Goal: Check status: Check status

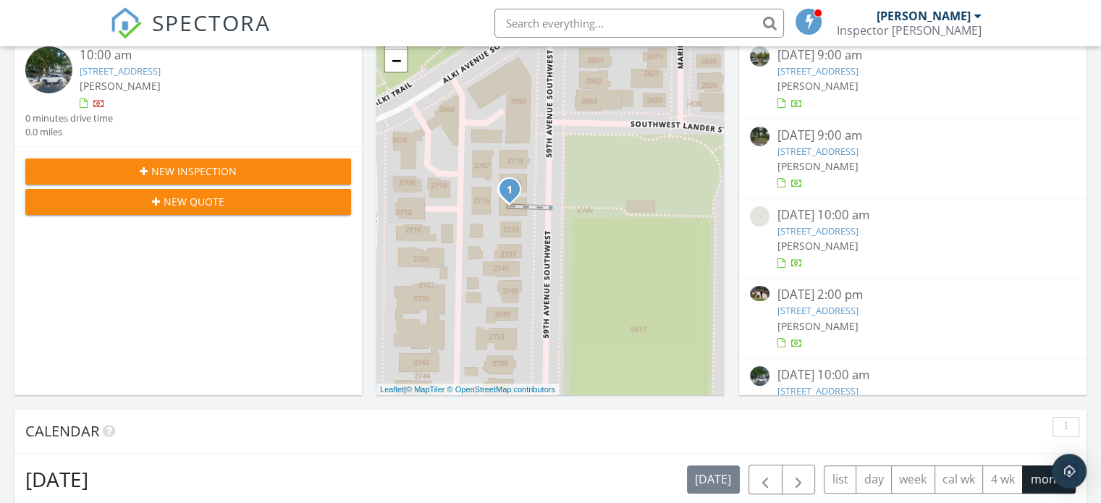
scroll to position [263, 0]
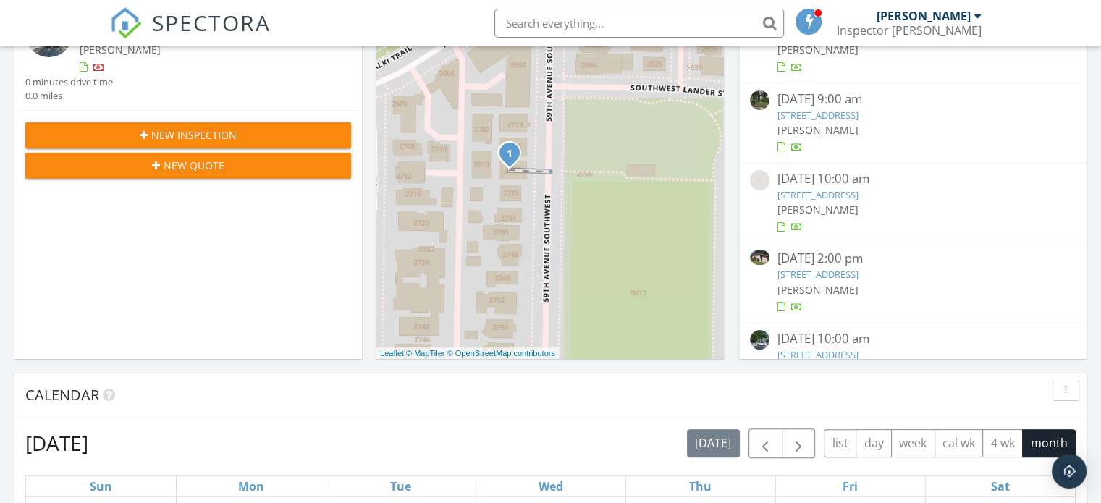
click at [843, 276] on link "1908 SE 21st Pl, Renton, WA 98055" at bounding box center [817, 274] width 81 height 13
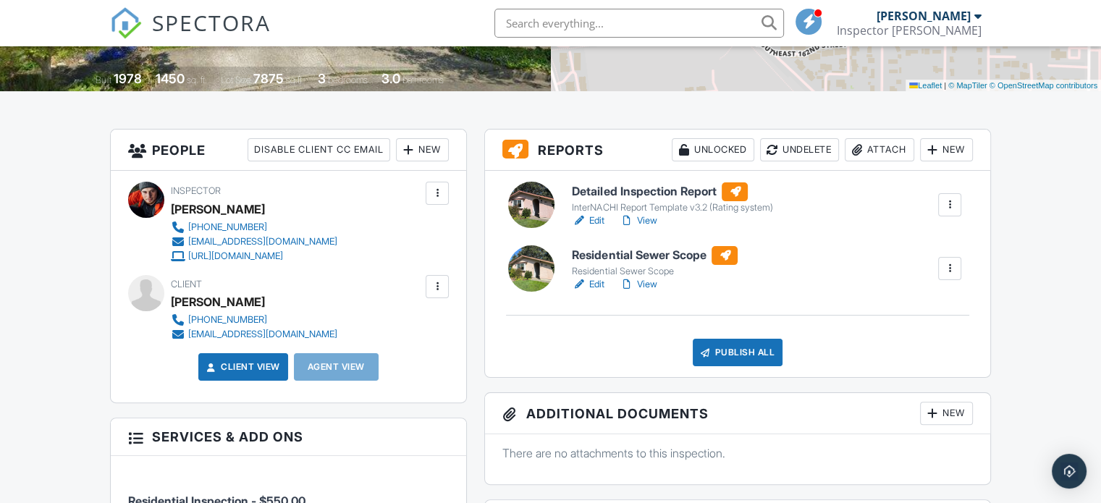
click at [599, 216] on link "Edit" at bounding box center [588, 221] width 33 height 14
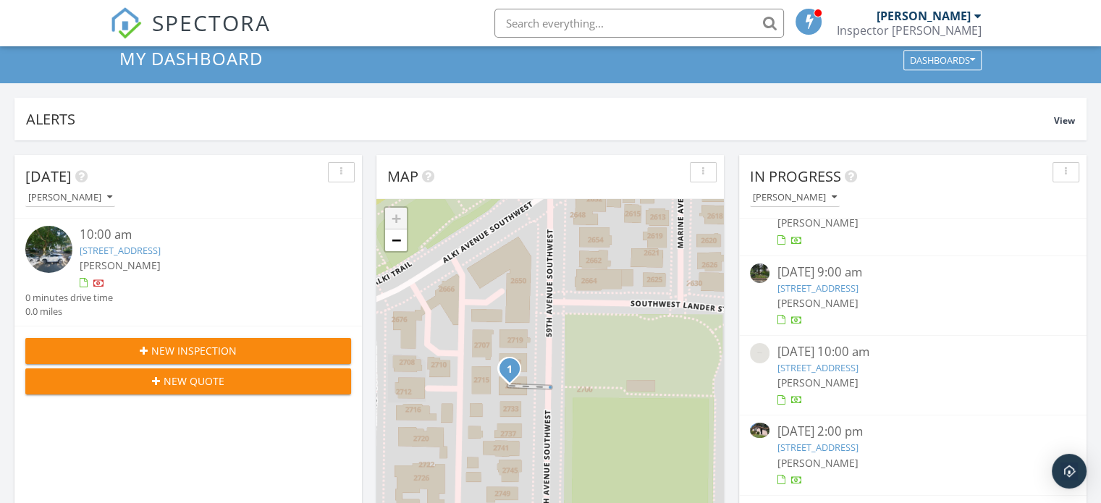
scroll to position [67, 0]
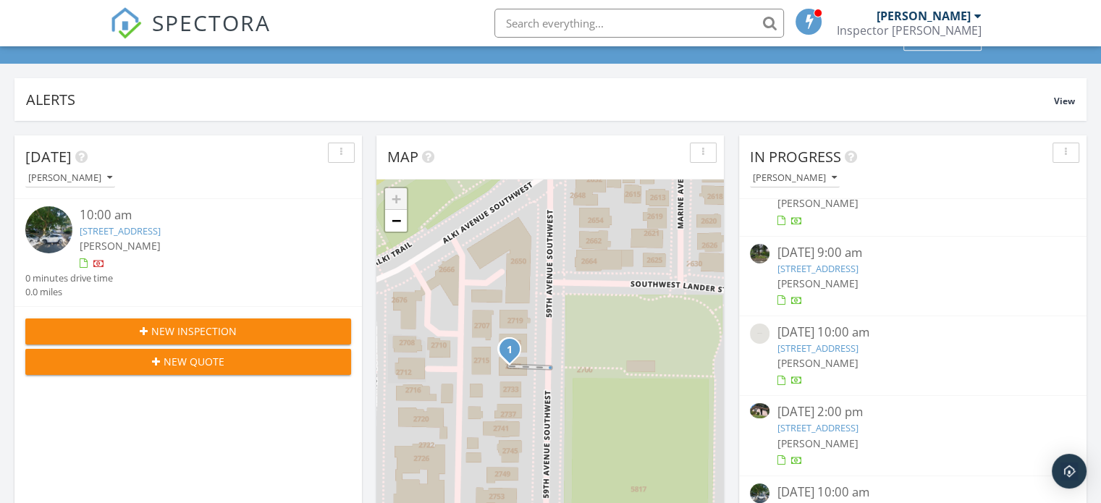
click at [844, 427] on link "1908 SE 21st Pl, Renton, WA 98055" at bounding box center [817, 427] width 81 height 13
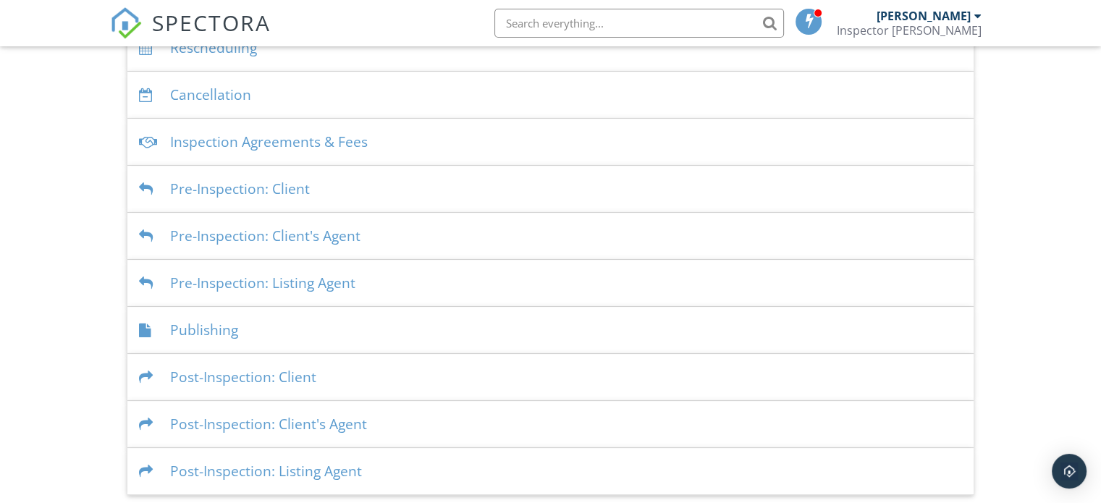
scroll to position [372, 0]
click at [227, 322] on div "Publishing" at bounding box center [550, 328] width 846 height 47
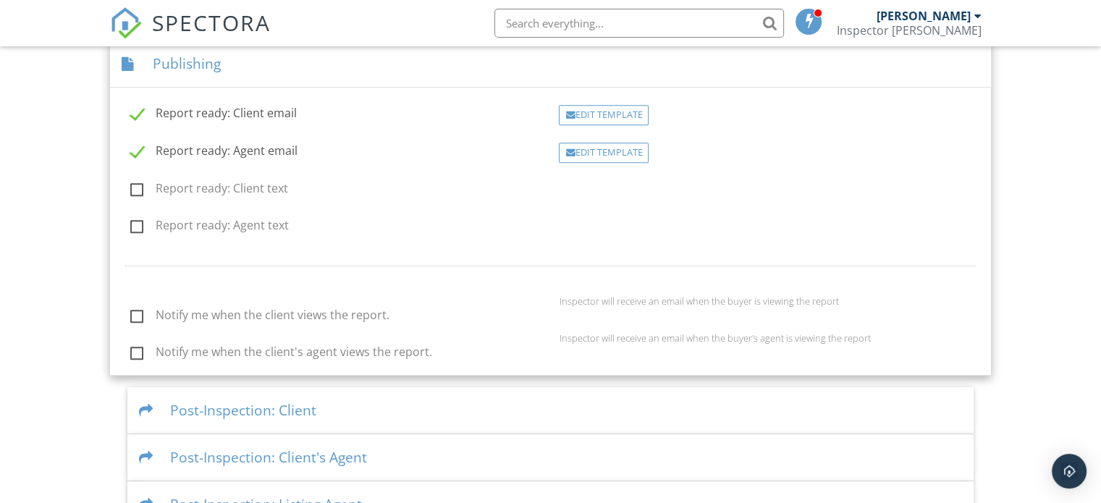
scroll to position [650, 0]
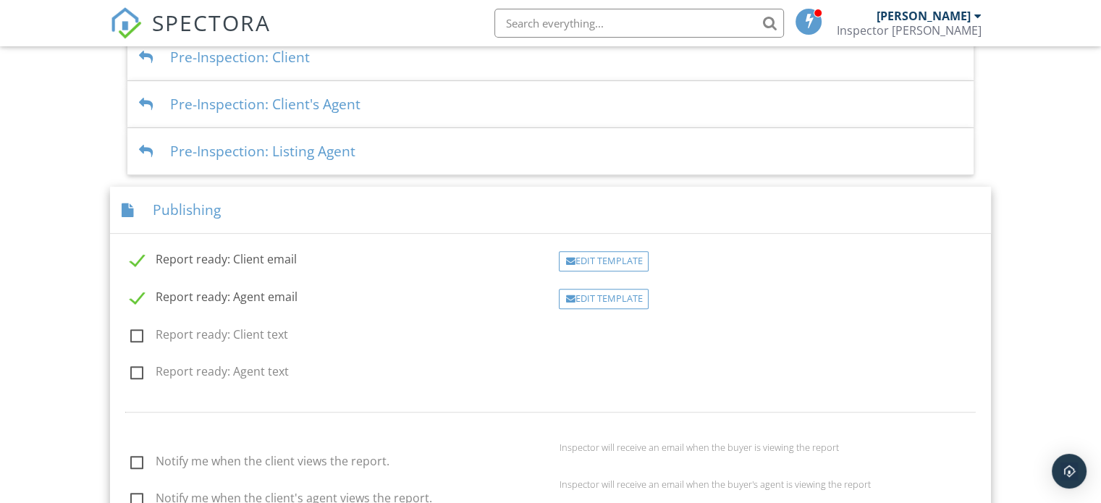
scroll to position [502, 0]
click at [621, 259] on div "Edit Template" at bounding box center [604, 261] width 90 height 20
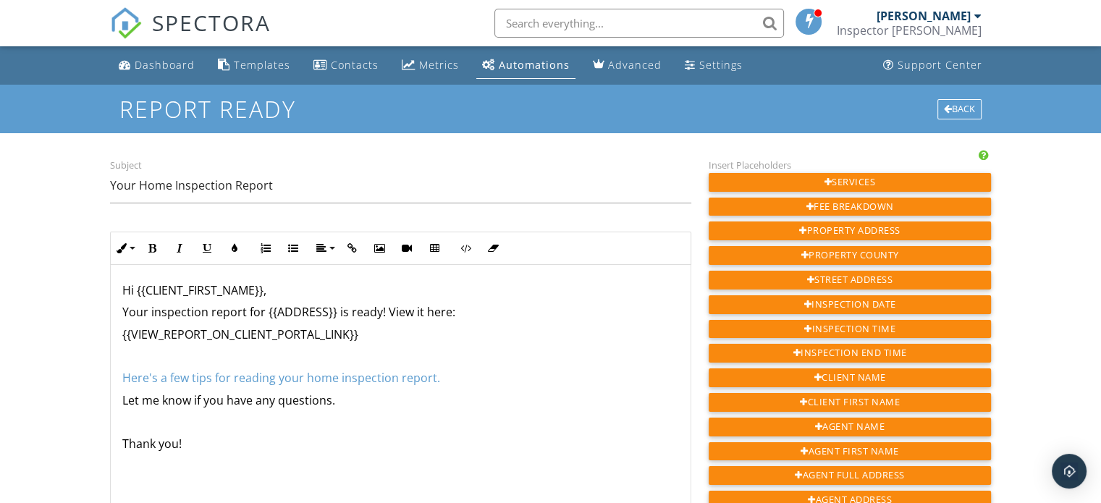
click at [169, 59] on div "Dashboard" at bounding box center [165, 65] width 60 height 14
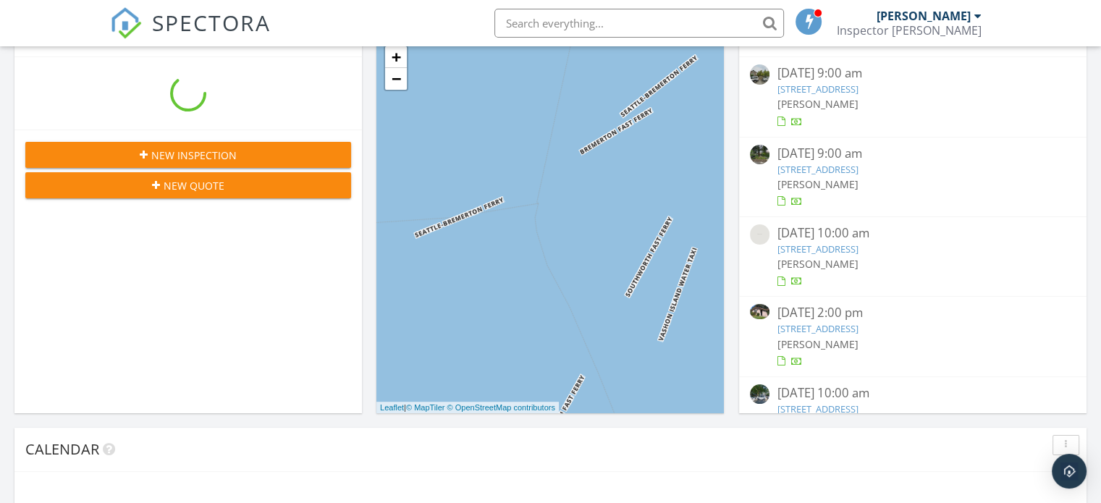
scroll to position [1339, 1123]
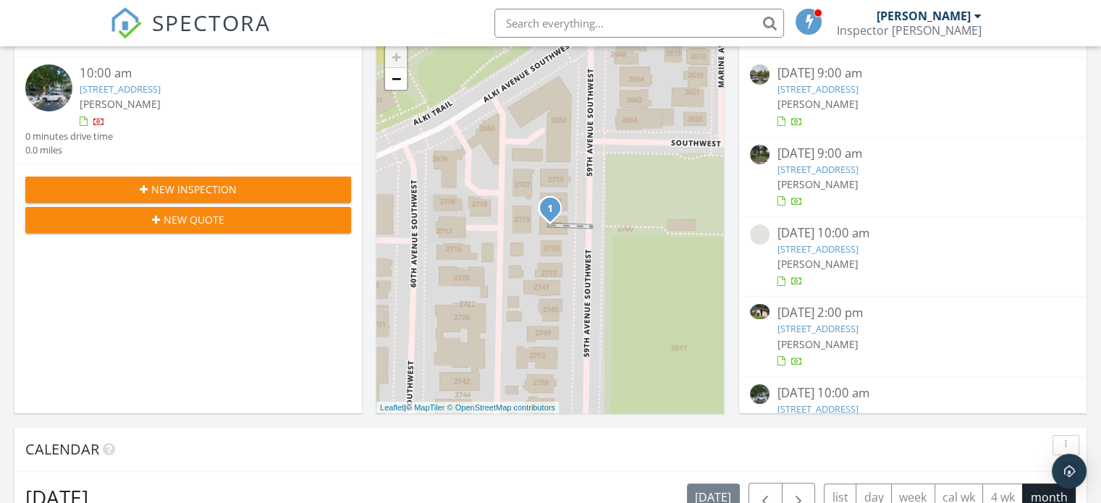
click at [846, 331] on link "1908 SE 21st Pl, Renton, WA 98055" at bounding box center [817, 328] width 81 height 13
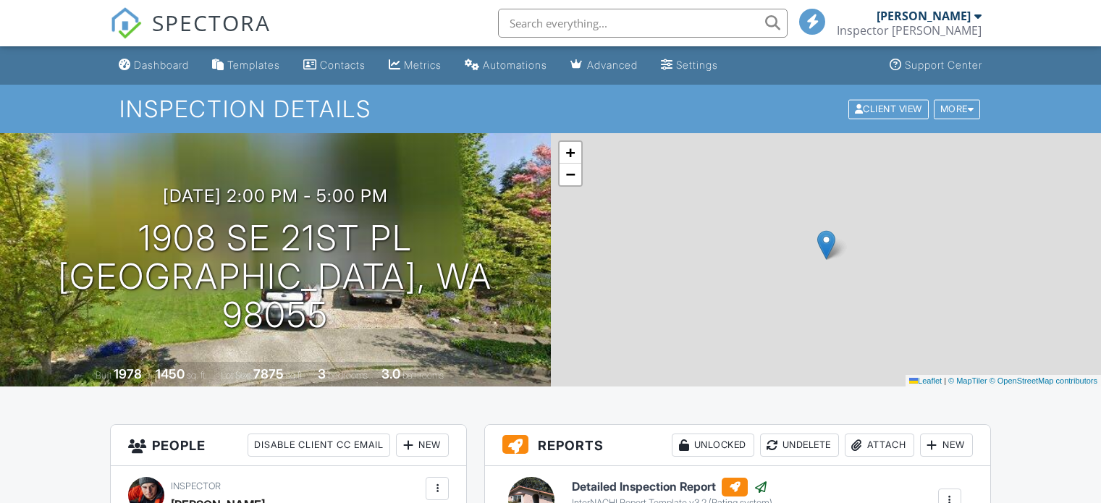
scroll to position [389, 0]
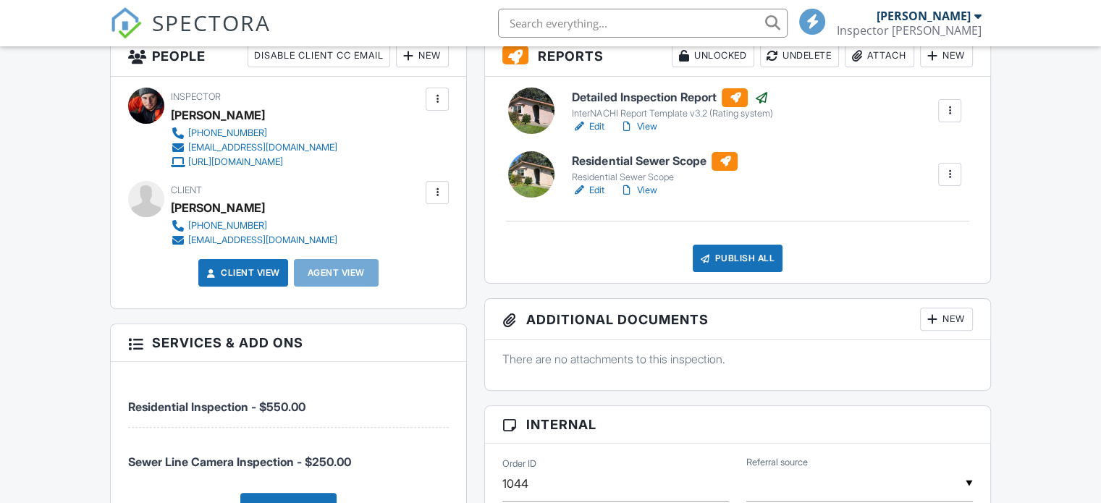
click at [621, 159] on h6 "Residential Sewer Scope" at bounding box center [655, 161] width 166 height 19
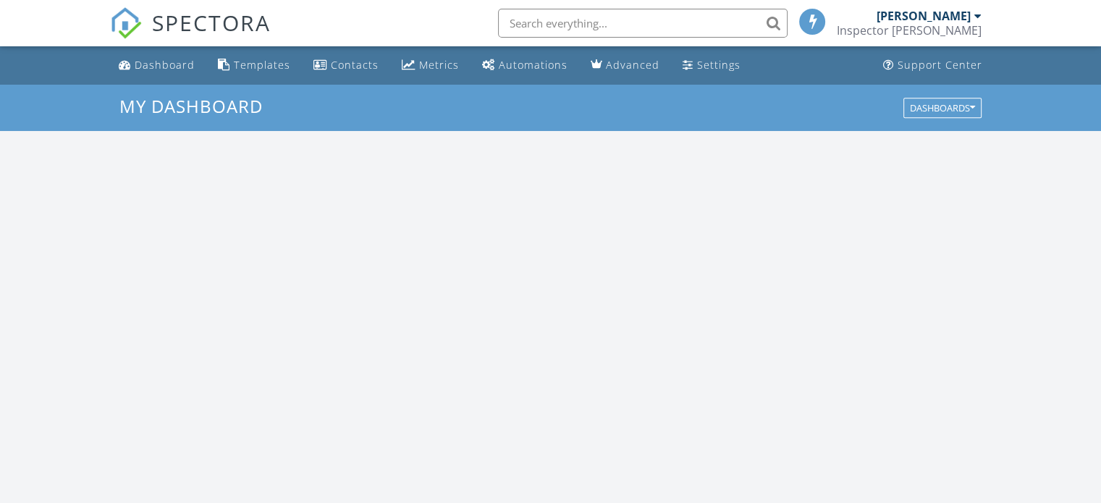
scroll to position [1339, 1123]
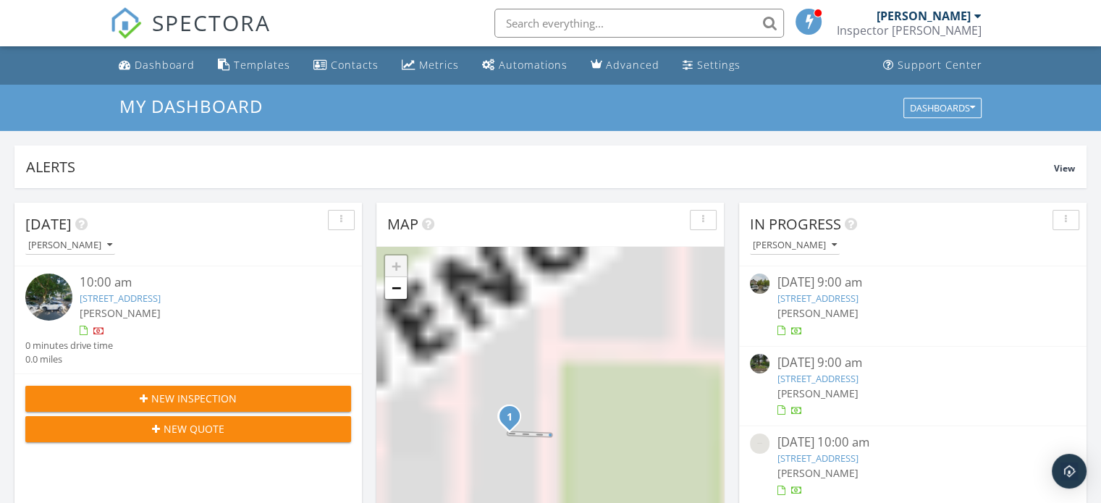
click at [527, 77] on link "Automations" at bounding box center [524, 65] width 97 height 27
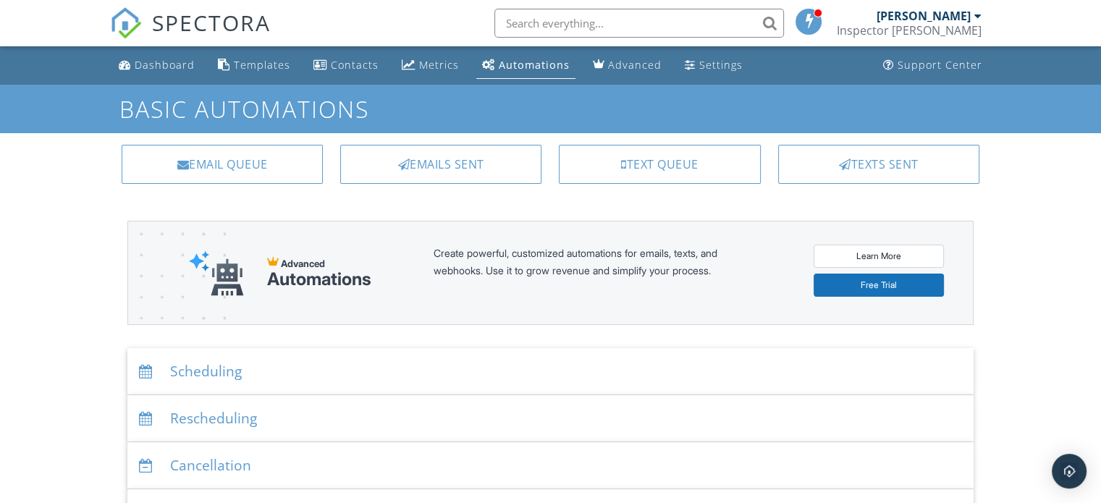
click at [405, 177] on div "Emails Sent" at bounding box center [440, 164] width 201 height 39
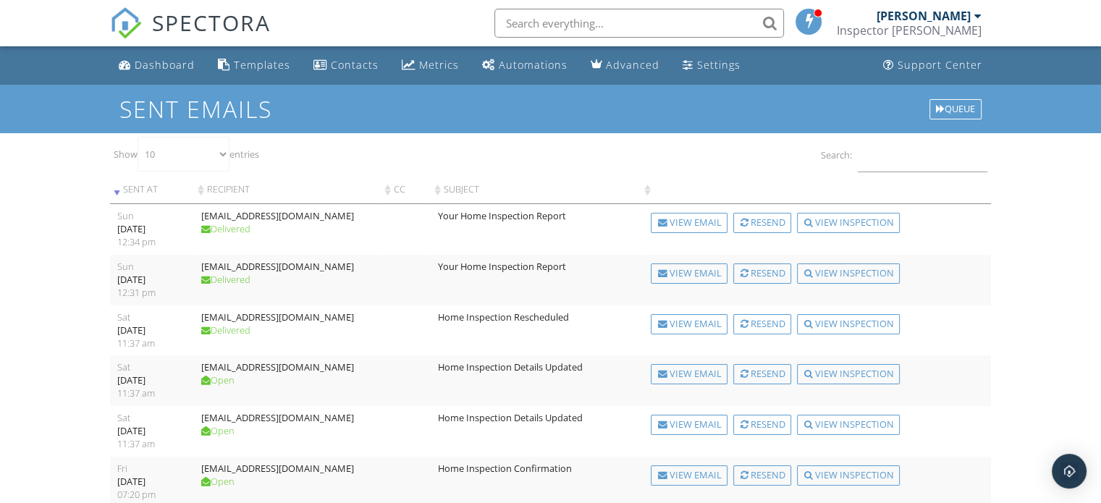
click at [698, 271] on div "View Email" at bounding box center [689, 273] width 77 height 20
click at [709, 222] on div "View Email" at bounding box center [689, 223] width 77 height 20
click at [701, 276] on div "View Email" at bounding box center [689, 273] width 77 height 20
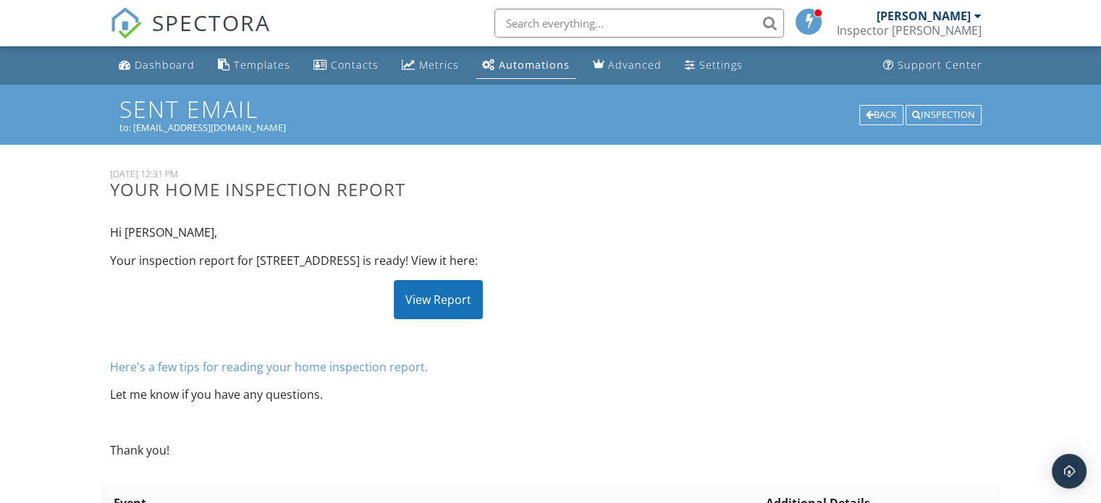
click at [455, 297] on div "View Report" at bounding box center [438, 299] width 89 height 39
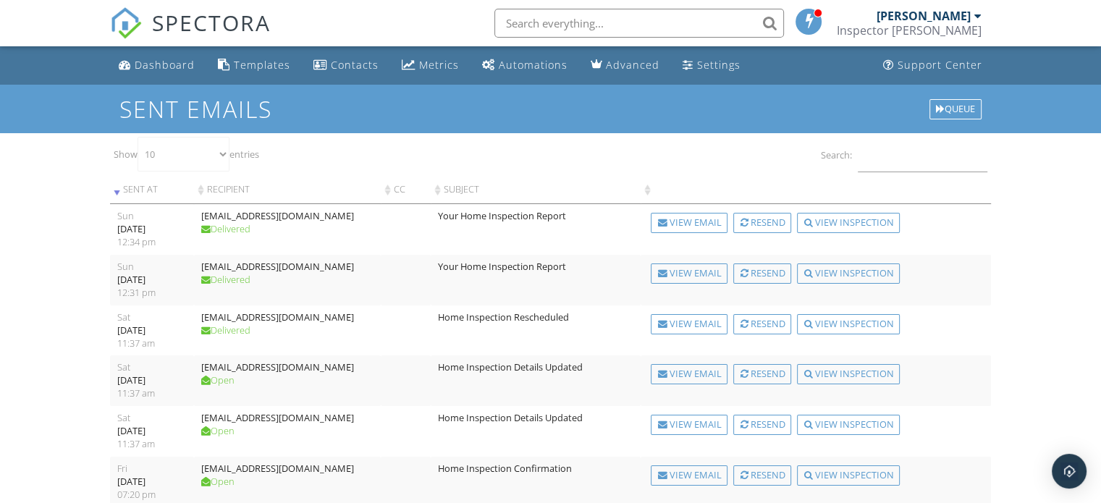
click at [675, 216] on div "View Email" at bounding box center [689, 223] width 77 height 20
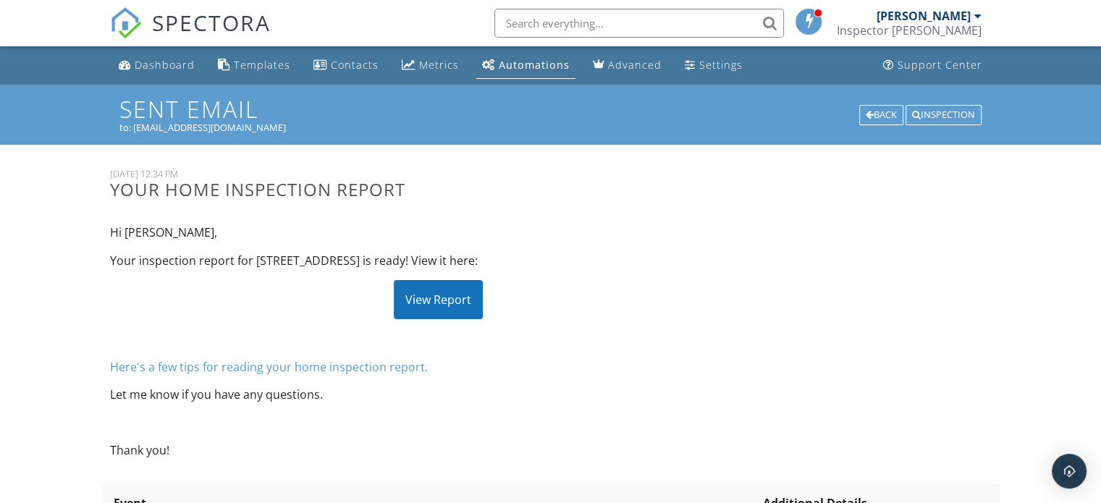
click at [423, 322] on div "Hi Apoorv, Your inspection report for 1908 SE 21st Pl, Renton, WA 98055 is read…" at bounding box center [438, 341] width 674 height 257
click at [450, 306] on div "View Report" at bounding box center [438, 299] width 89 height 39
